Goal: Contribute content

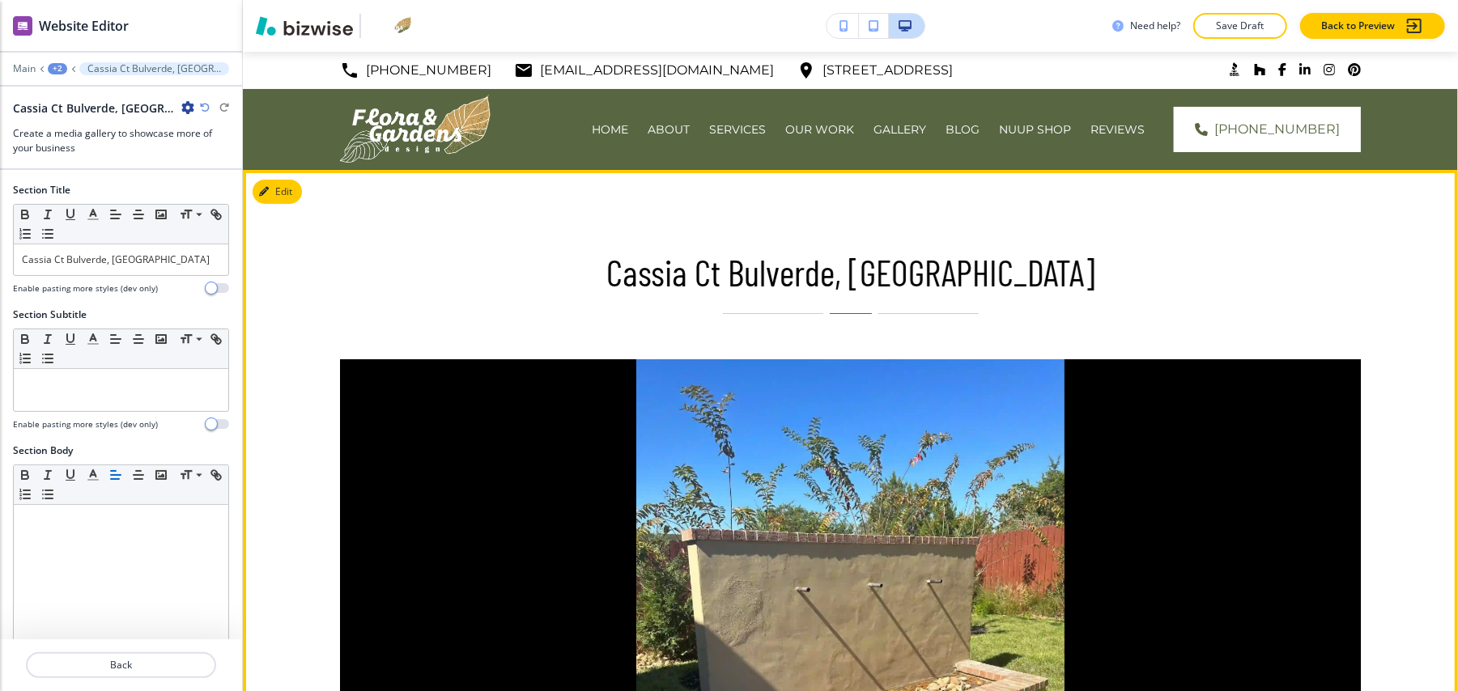
scroll to position [442, 0]
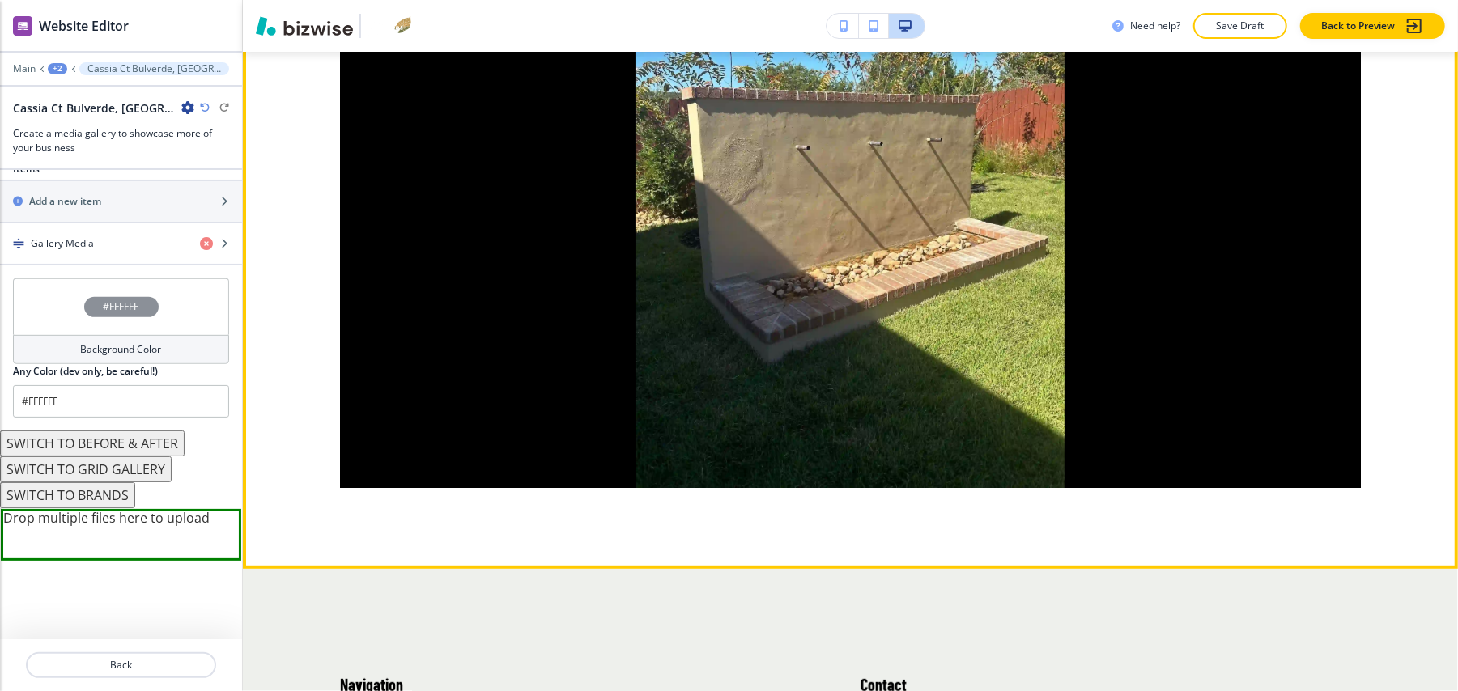
drag, startPoint x: 235, startPoint y: 224, endPoint x: 53, endPoint y: 79, distance: 232.7
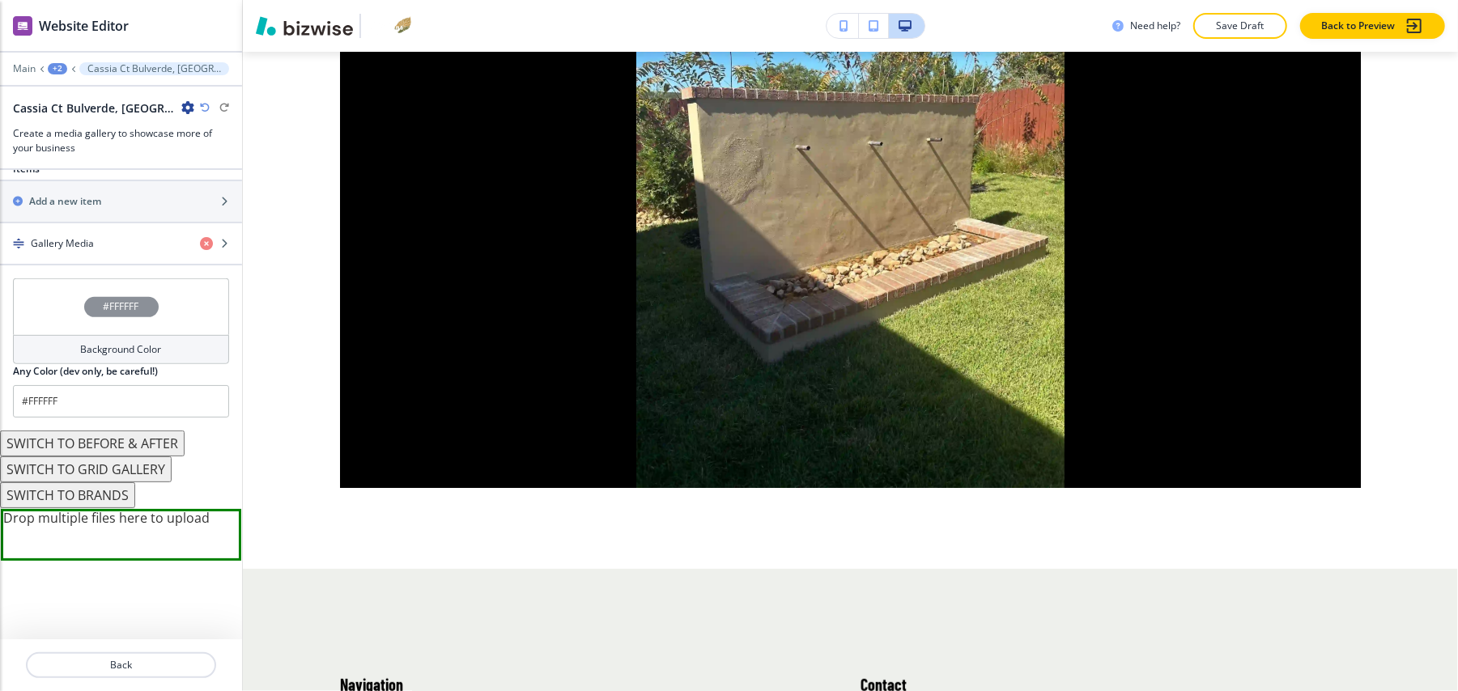
click at [57, 63] on div "+2" at bounding box center [57, 68] width 19 height 11
click at [83, 117] on p "OUR WORK" at bounding box center [100, 124] width 83 height 15
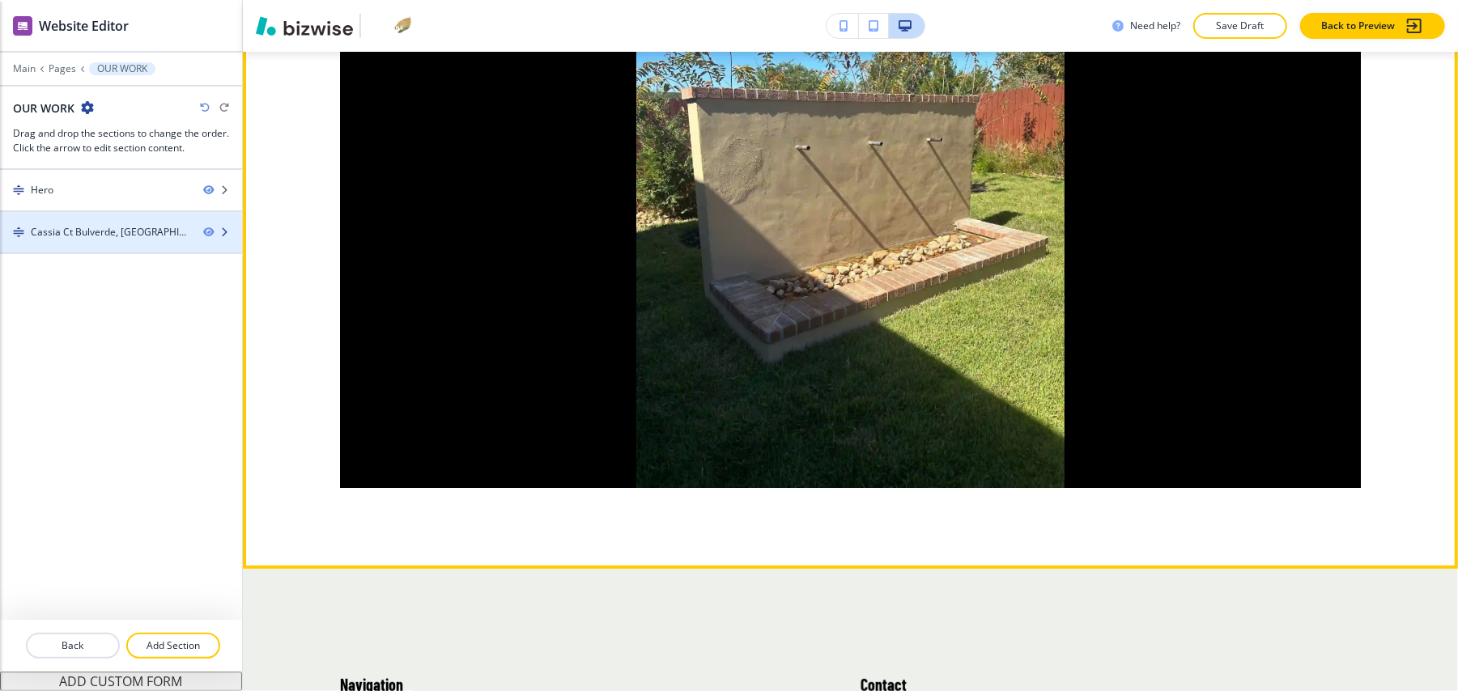
click at [128, 240] on div at bounding box center [121, 246] width 242 height 13
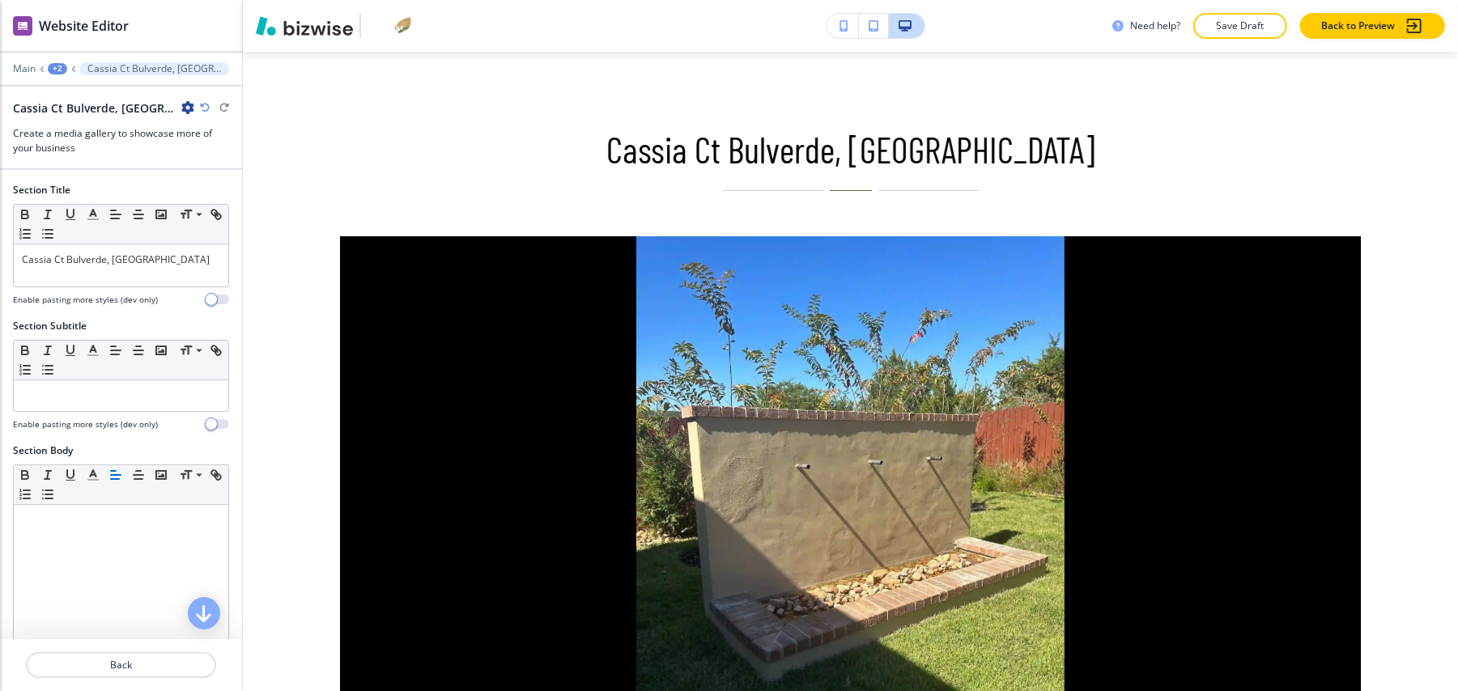
scroll to position [118, 0]
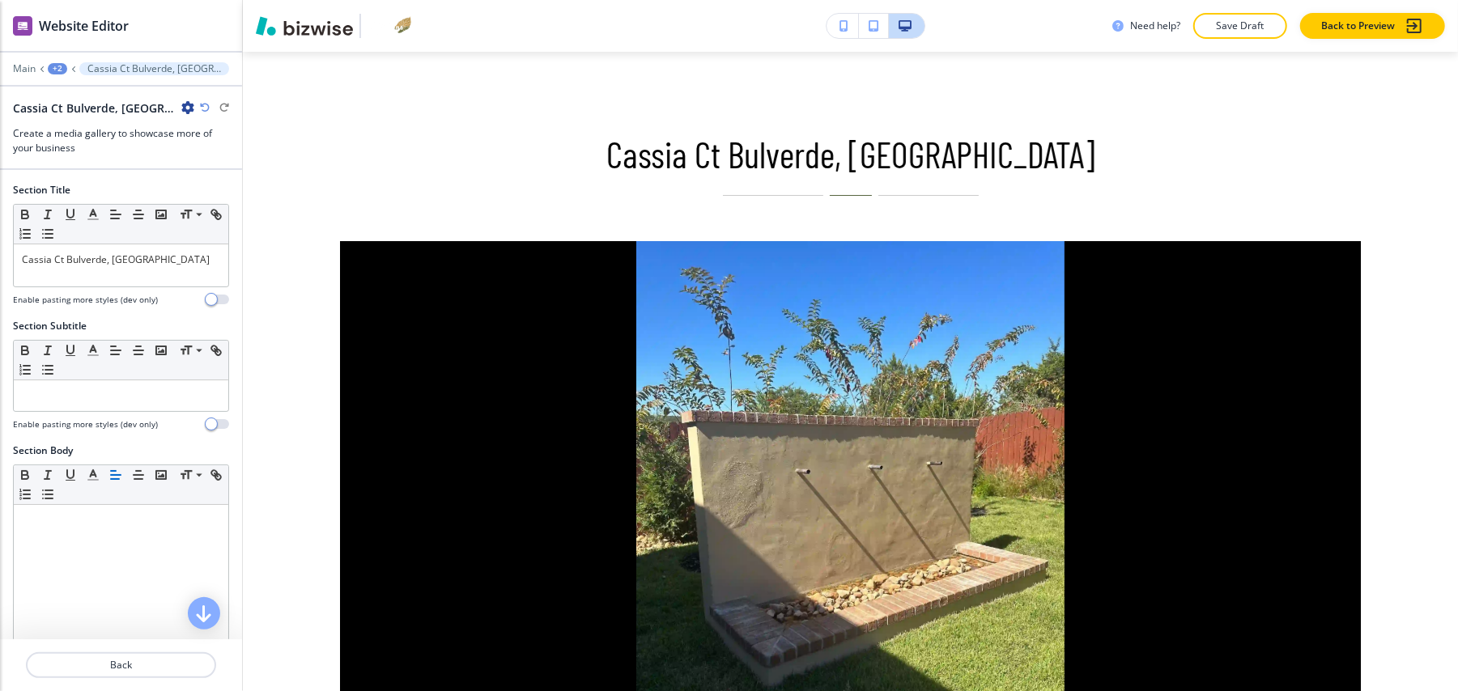
click at [57, 63] on div "+2" at bounding box center [57, 68] width 19 height 11
click at [69, 117] on p "OUR WORK" at bounding box center [100, 124] width 83 height 15
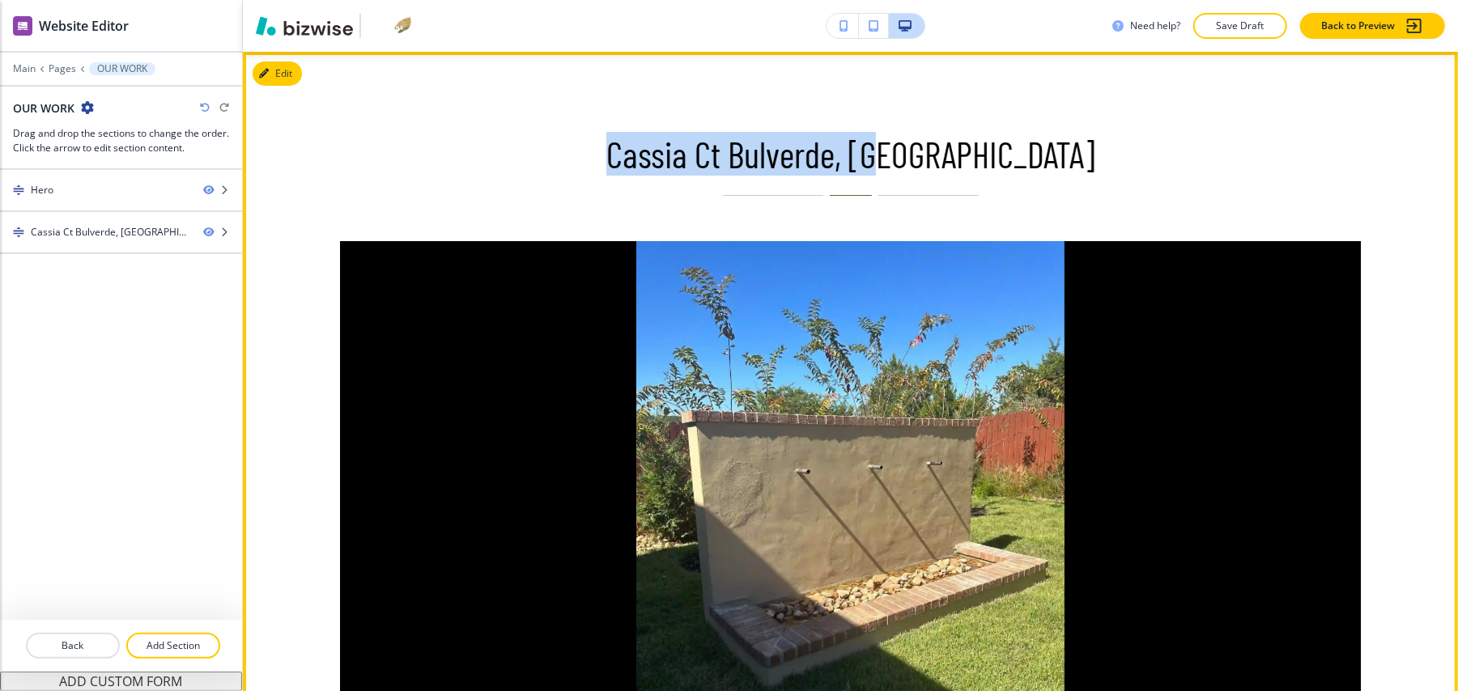
drag, startPoint x: 701, startPoint y: 140, endPoint x: 1005, endPoint y: 143, distance: 303.6
click at [1005, 143] on p "Cassia Ct Bulverde, [GEOGRAPHIC_DATA]" at bounding box center [850, 154] width 511 height 43
copy p "Cassia Ct Bulverde, [GEOGRAPHIC_DATA]"
click at [286, 62] on button "Edit This Section" at bounding box center [307, 74] width 109 height 24
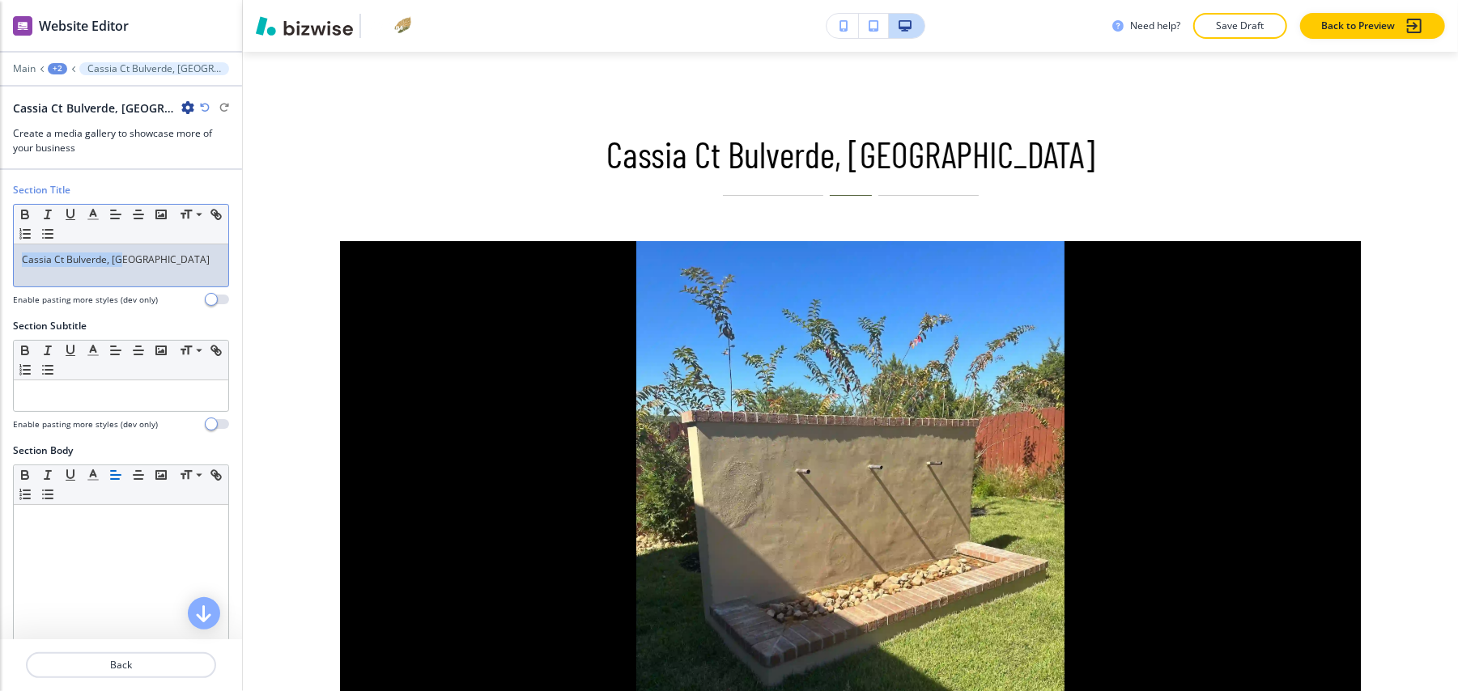
drag, startPoint x: 141, startPoint y: 247, endPoint x: 0, endPoint y: 241, distance: 141.0
click at [0, 241] on div "Section Title Small Normal Large Huge Cassia Ct Bulverde, [GEOGRAPHIC_DATA] Ena…" at bounding box center [121, 251] width 242 height 136
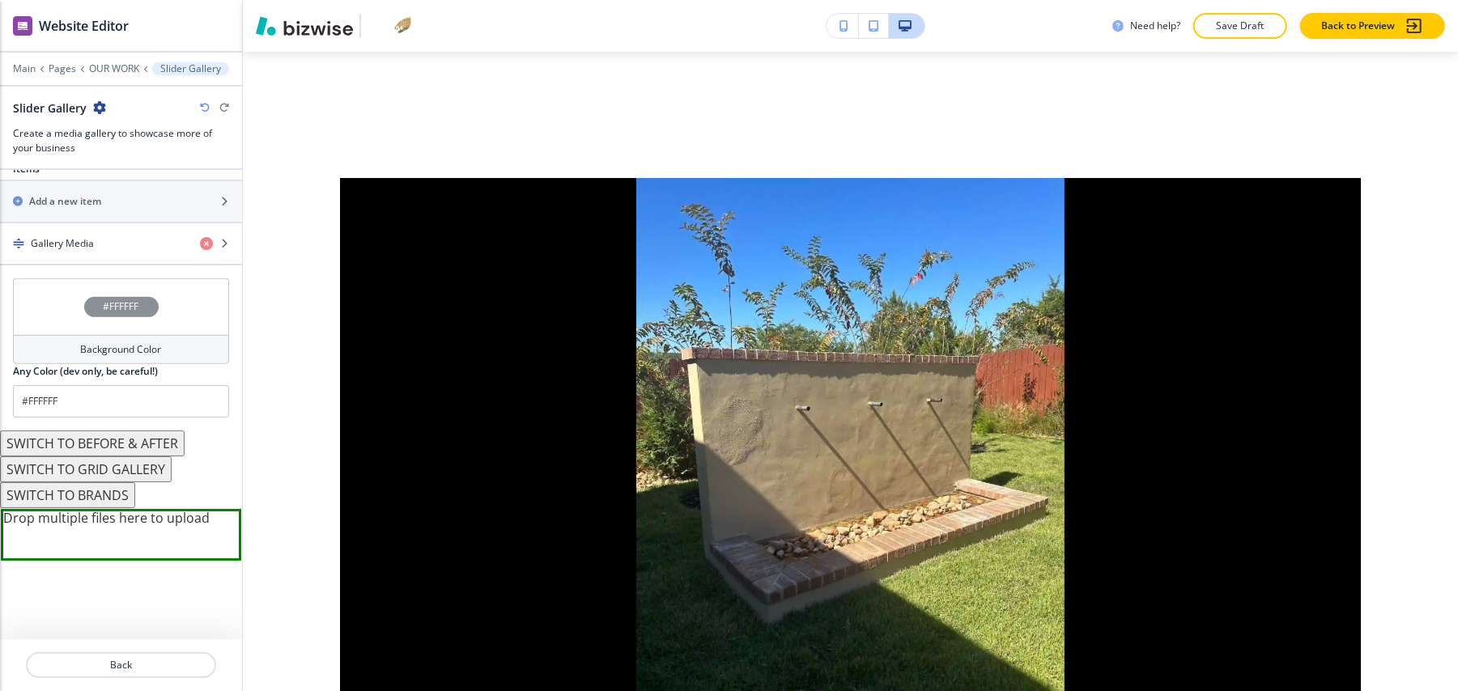
scroll to position [593, 0]
click at [88, 223] on div "button" at bounding box center [121, 229] width 242 height 13
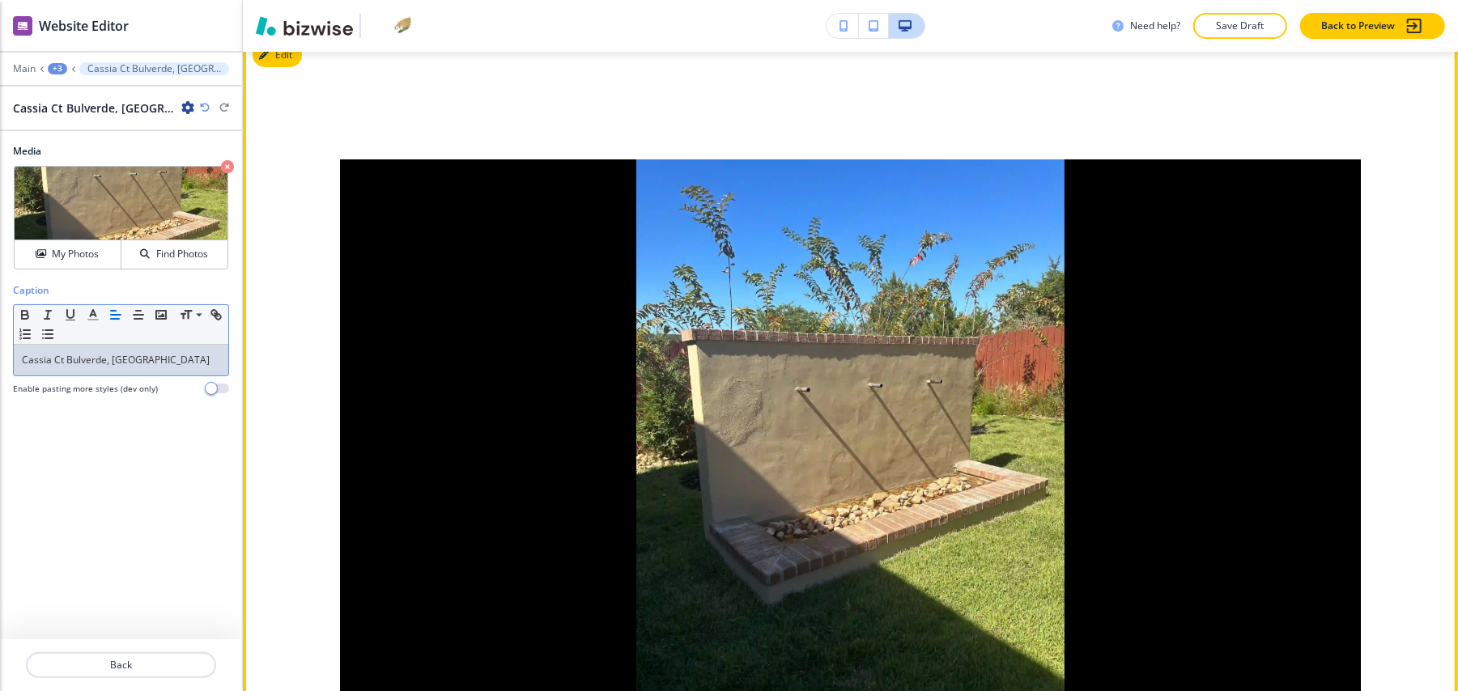
scroll to position [29, 0]
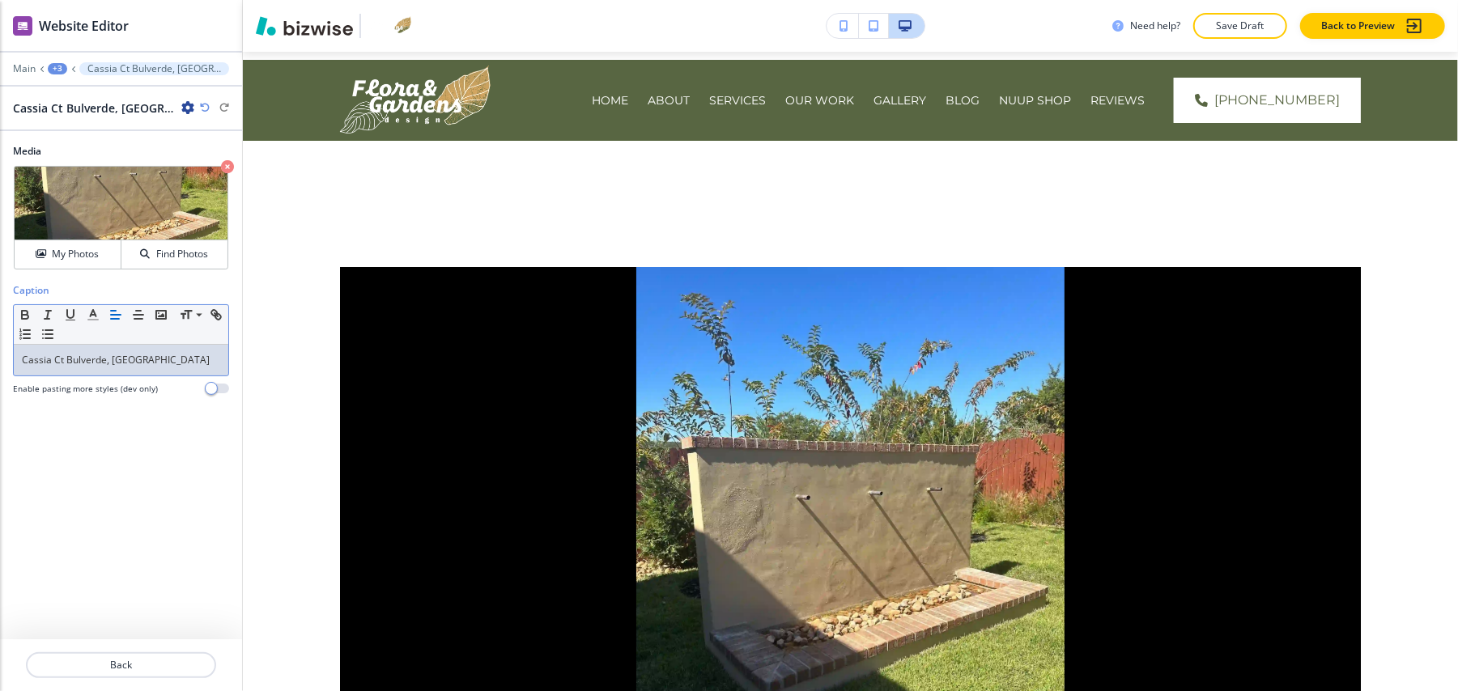
click at [60, 71] on div "+3" at bounding box center [57, 68] width 19 height 11
click at [104, 149] on p "Slider Gallery" at bounding box center [100, 152] width 83 height 15
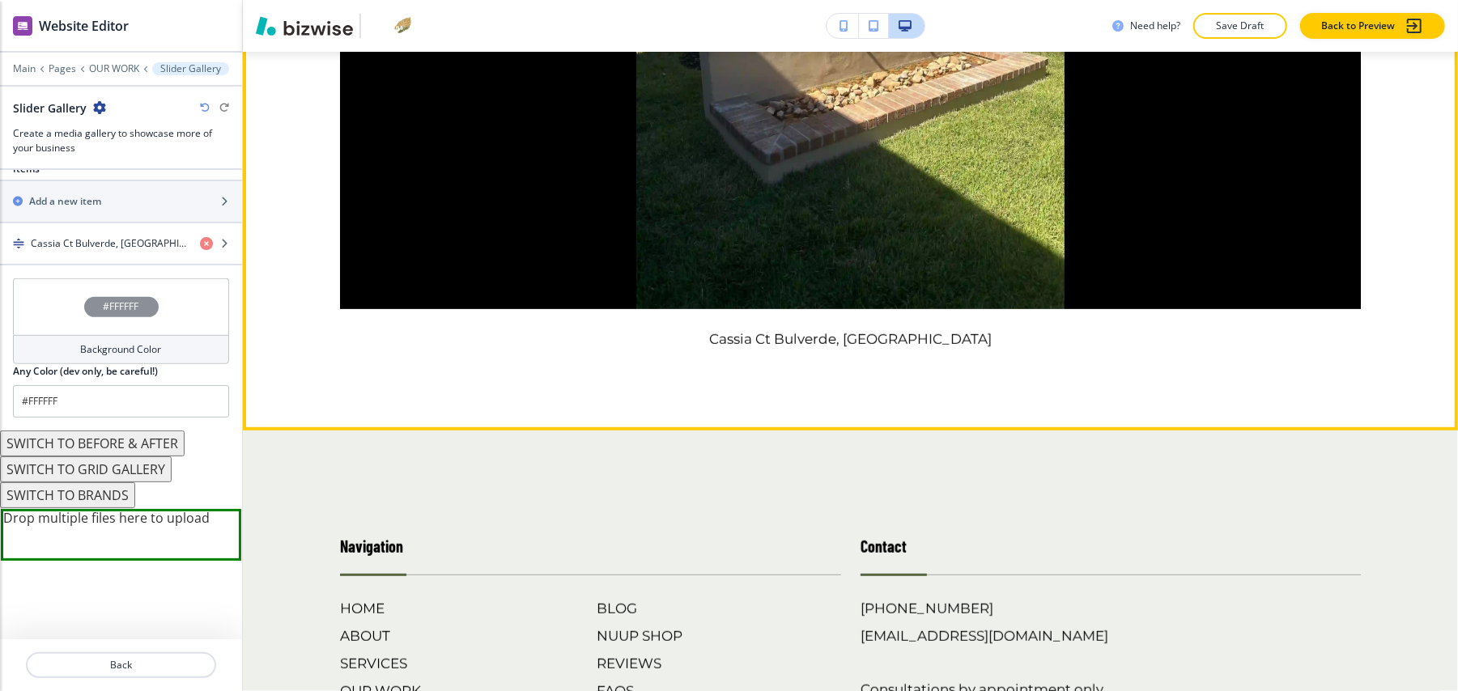
scroll to position [539, 0]
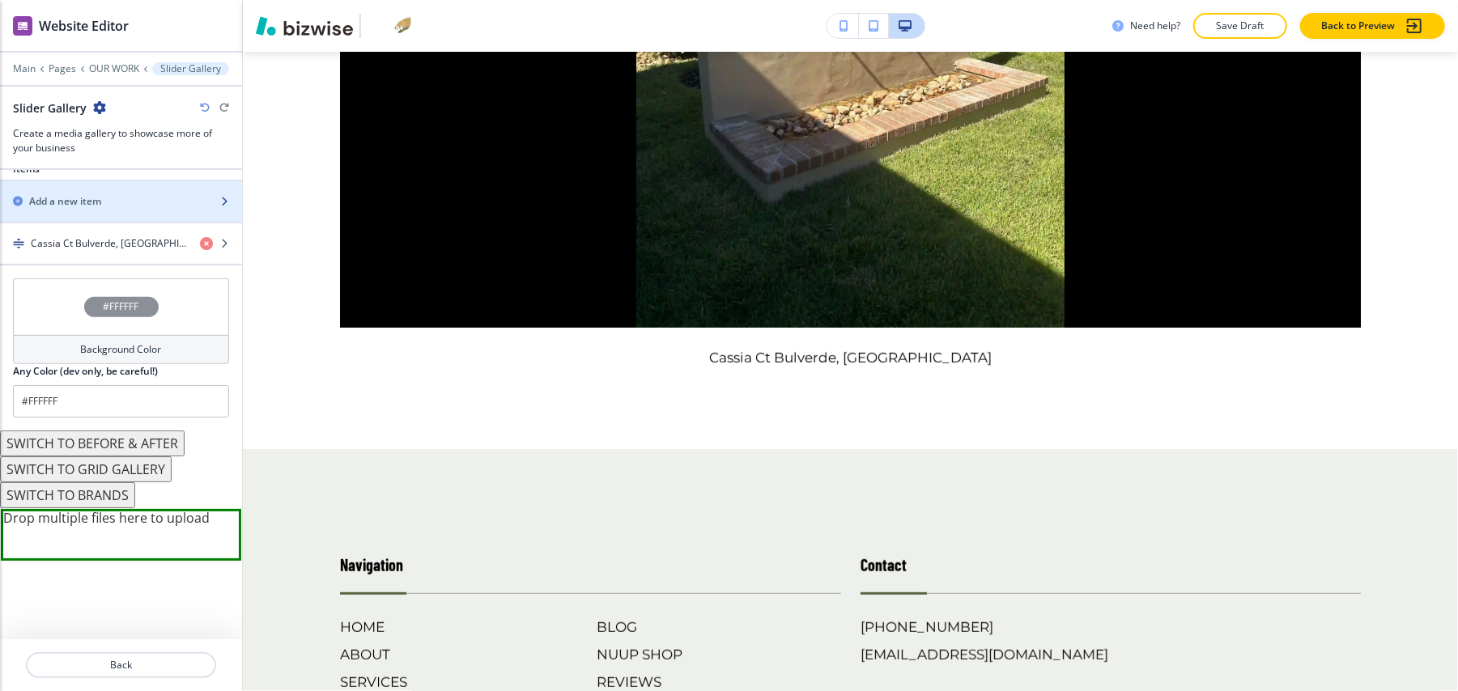
click at [59, 194] on h2 "Add a new item" at bounding box center [65, 201] width 72 height 15
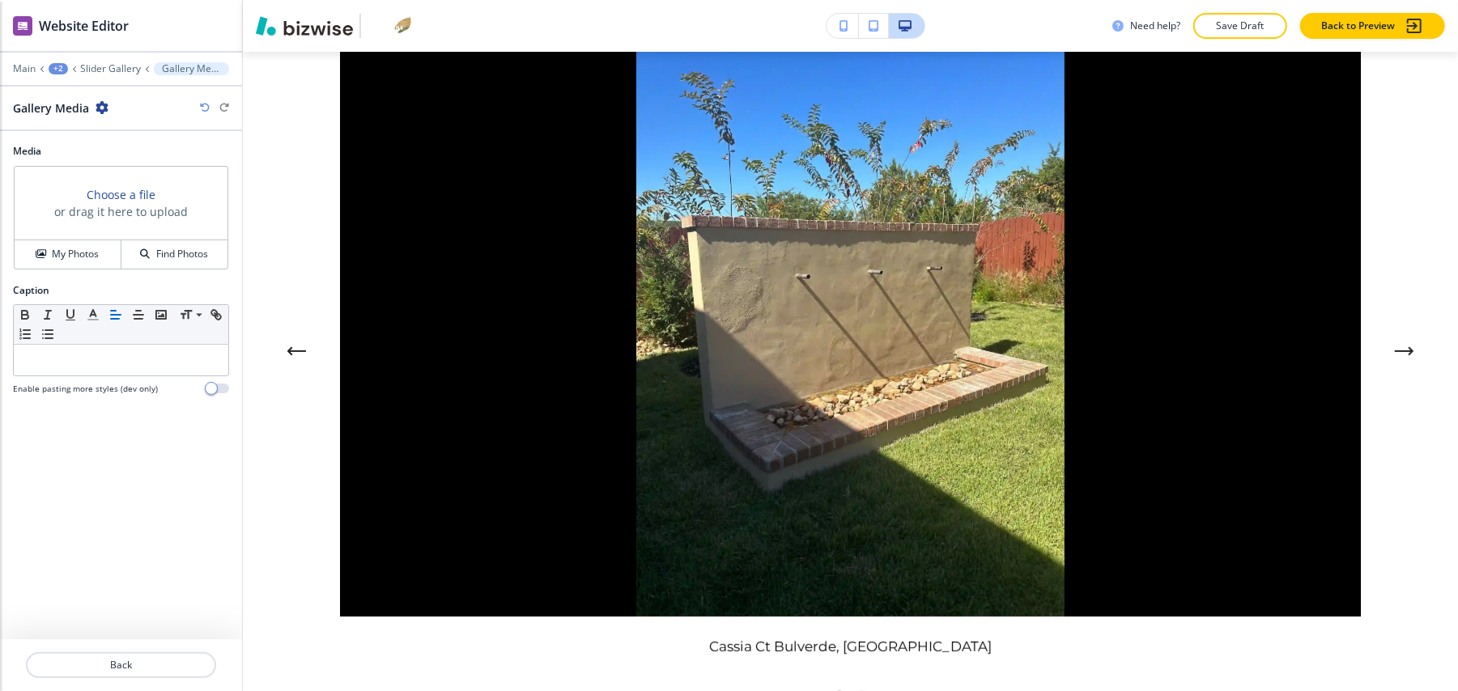
scroll to position [244, 0]
